Goal: Check status: Check status

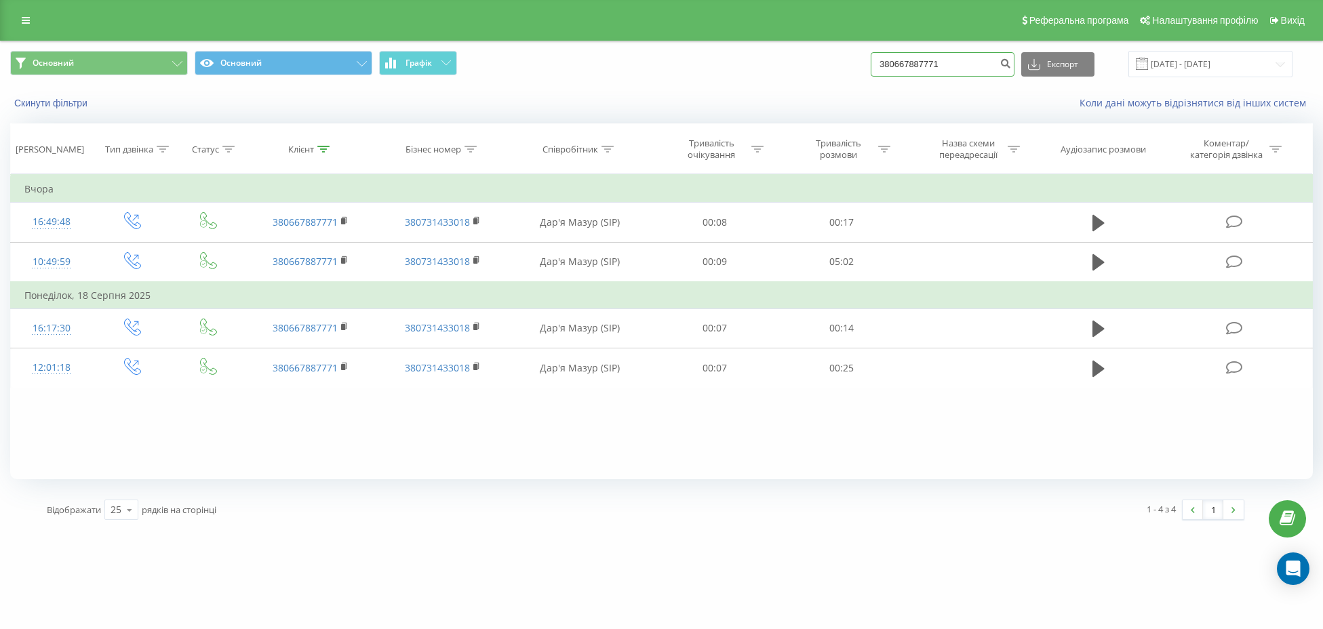
click at [924, 58] on input "380667887771" at bounding box center [943, 64] width 144 height 24
click at [911, 60] on input "380667887771" at bounding box center [943, 64] width 144 height 24
paste input "509347983"
type input "380509347983"
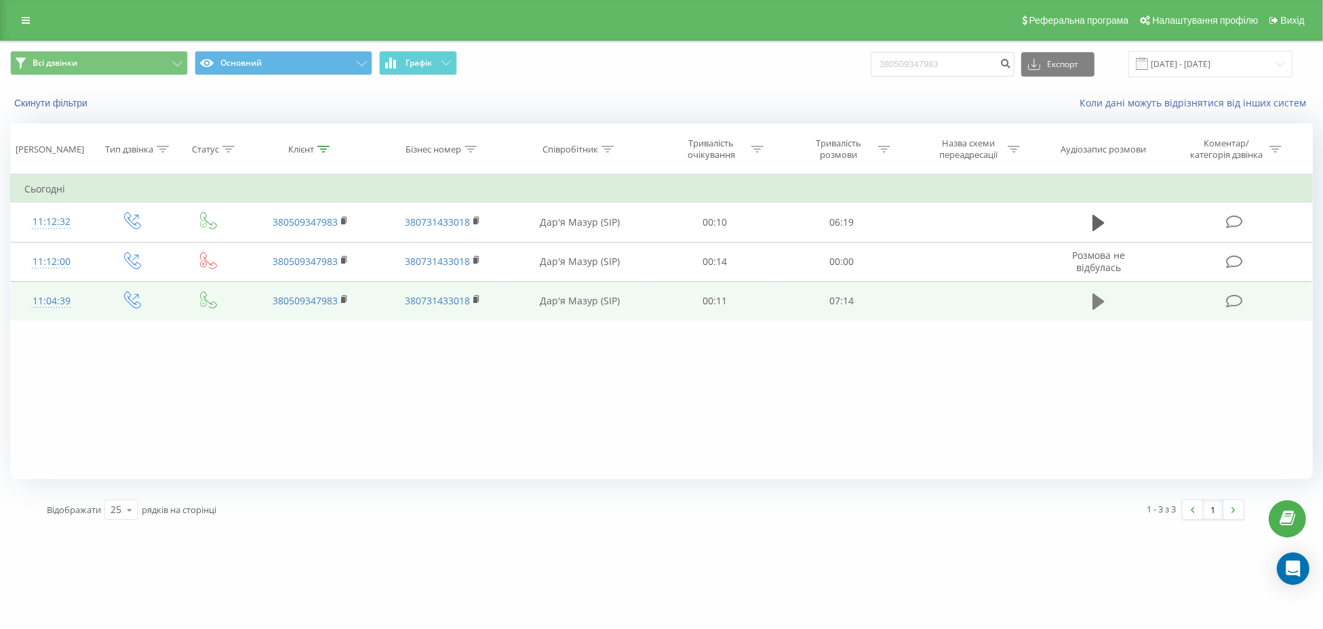
click at [1101, 304] on icon at bounding box center [1098, 301] width 12 height 19
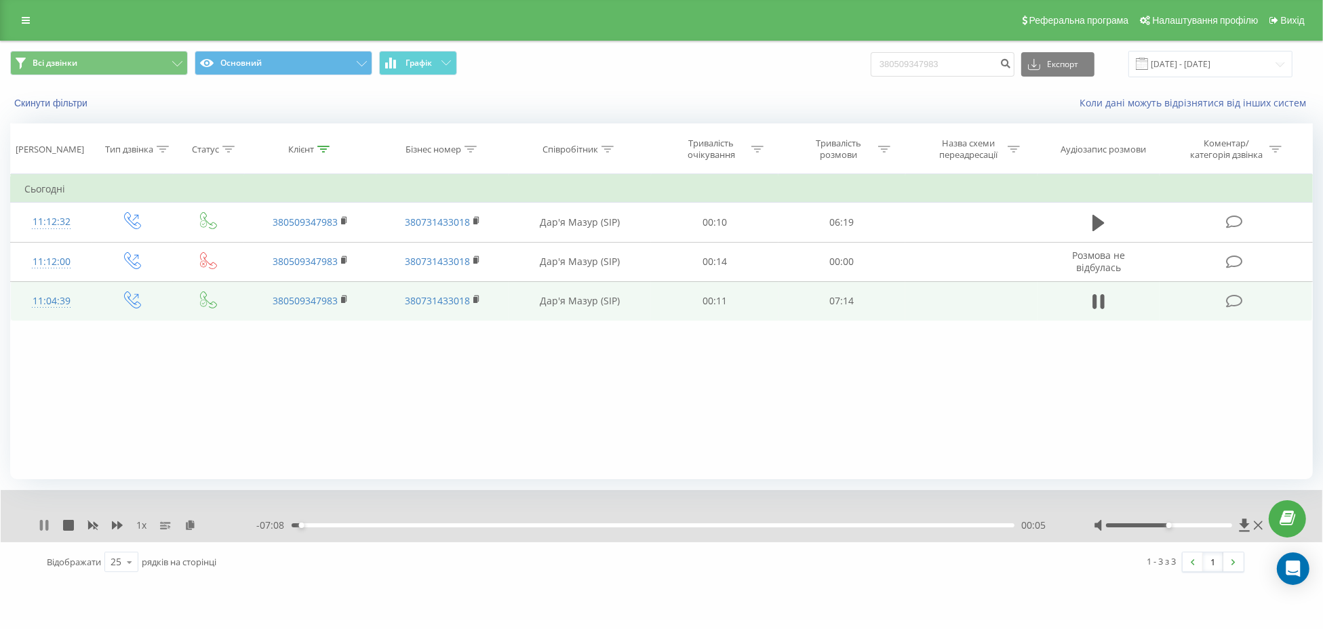
click at [47, 526] on icon at bounding box center [46, 525] width 3 height 11
click at [41, 525] on icon at bounding box center [44, 525] width 8 height 11
click at [43, 526] on icon at bounding box center [44, 525] width 11 height 11
